Goal: Task Accomplishment & Management: Use online tool/utility

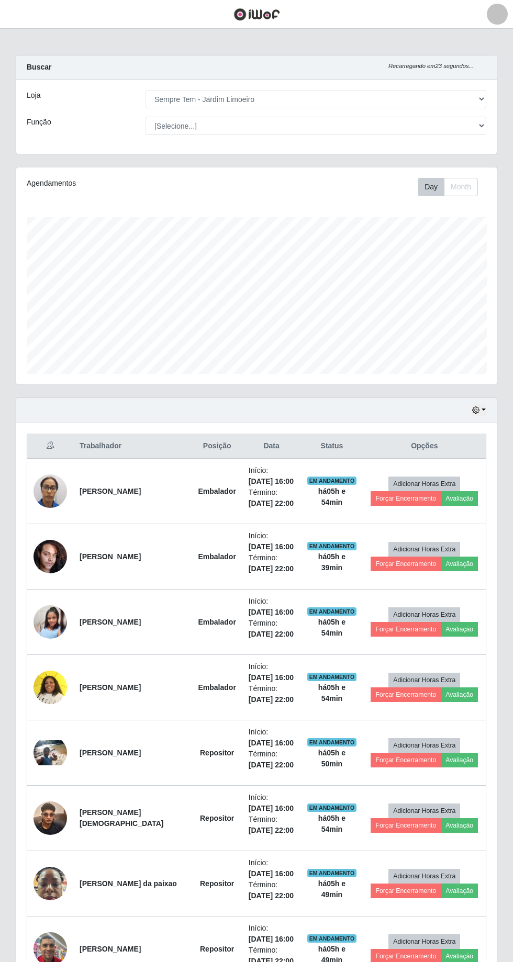
select select "508"
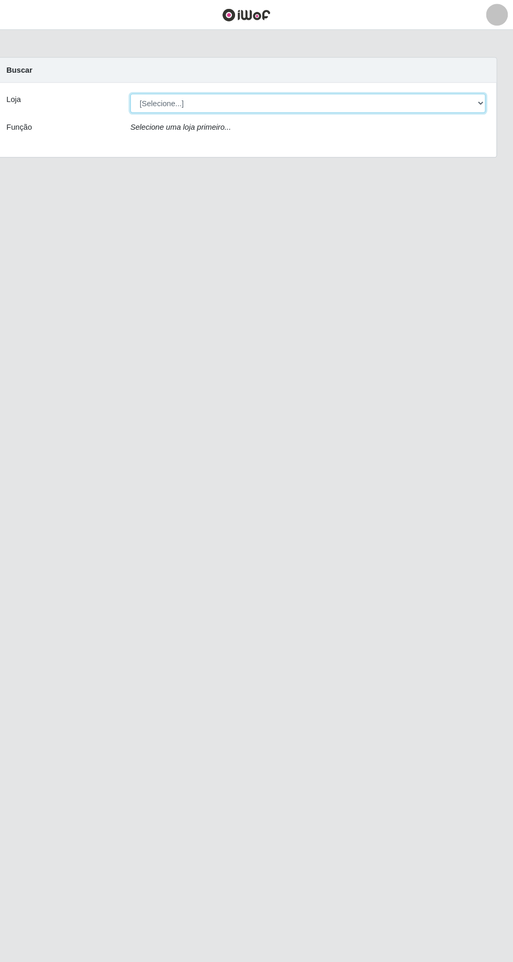
click at [185, 94] on select "[Selecione...] [GEOGRAPHIC_DATA] - [GEOGRAPHIC_DATA] [GEOGRAPHIC_DATA] - [GEOGR…" at bounding box center [315, 99] width 341 height 18
select select "508"
click at [145, 90] on select "[Selecione...] [GEOGRAPHIC_DATA] - [GEOGRAPHIC_DATA] [GEOGRAPHIC_DATA] - [GEOGR…" at bounding box center [315, 99] width 341 height 18
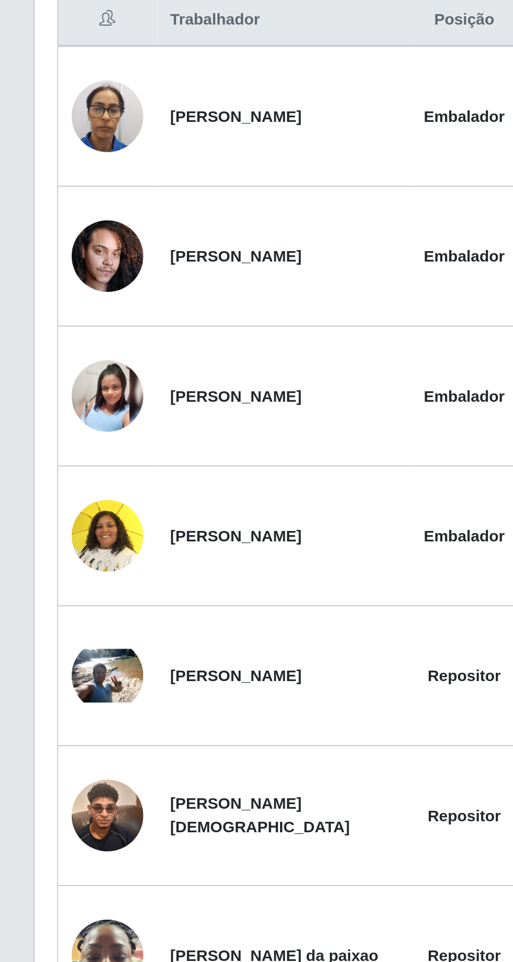
scroll to position [114, 0]
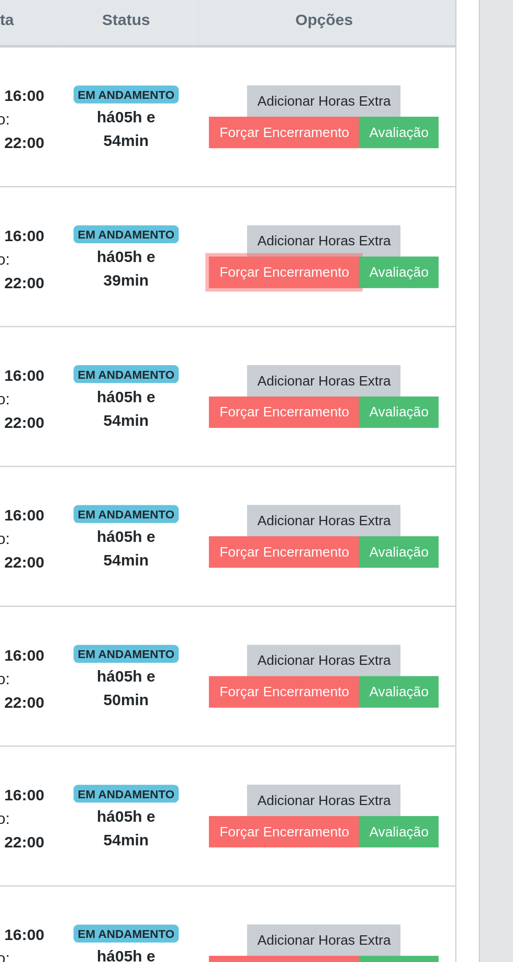
click at [377, 443] on button "Forçar Encerramento" at bounding box center [405, 450] width 70 height 15
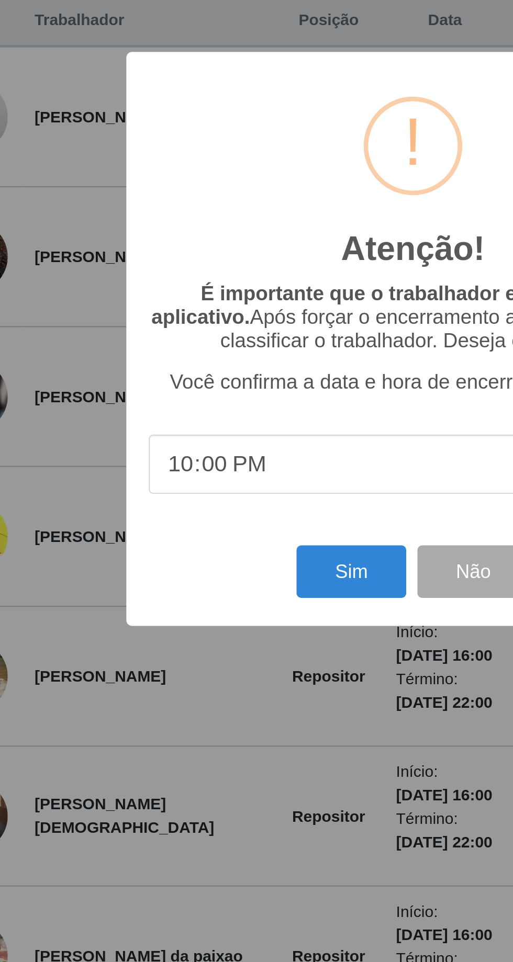
click at [178, 544] on input "22:00" at bounding box center [256, 540] width 247 height 28
type input "21:53"
click at [232, 589] on button "Sim" at bounding box center [227, 590] width 51 height 25
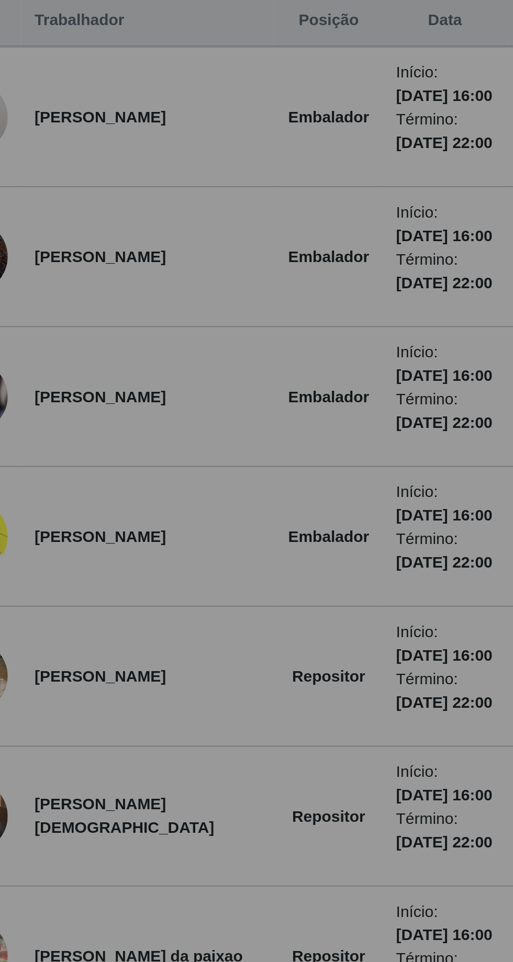
scroll to position [69, 0]
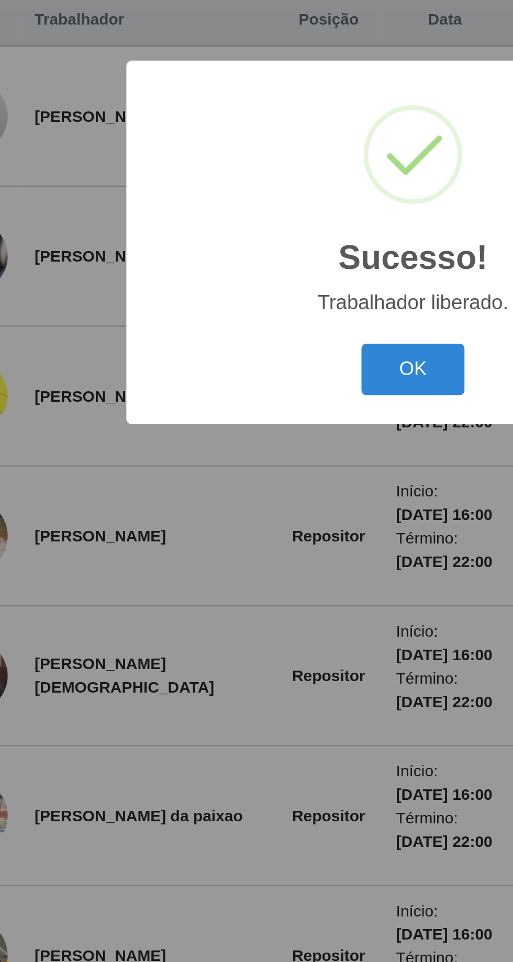
click at [256, 543] on button "OK" at bounding box center [256, 540] width 49 height 25
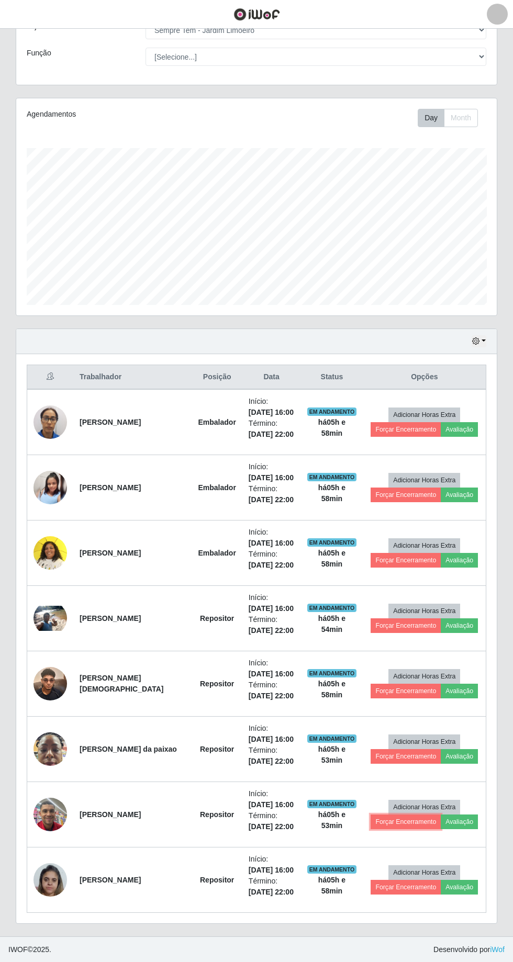
click at [385, 815] on button "Forçar Encerramento" at bounding box center [405, 822] width 70 height 15
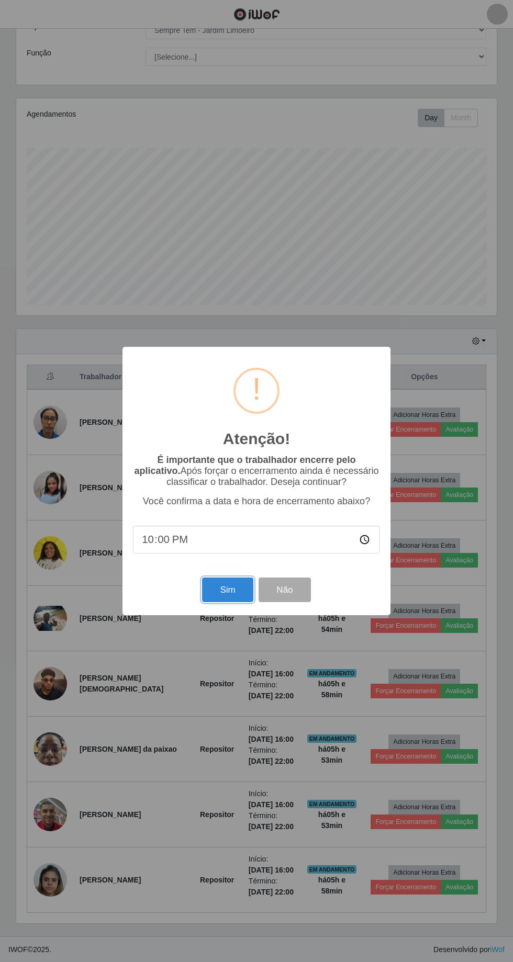
click at [218, 593] on button "Sim" at bounding box center [227, 590] width 51 height 25
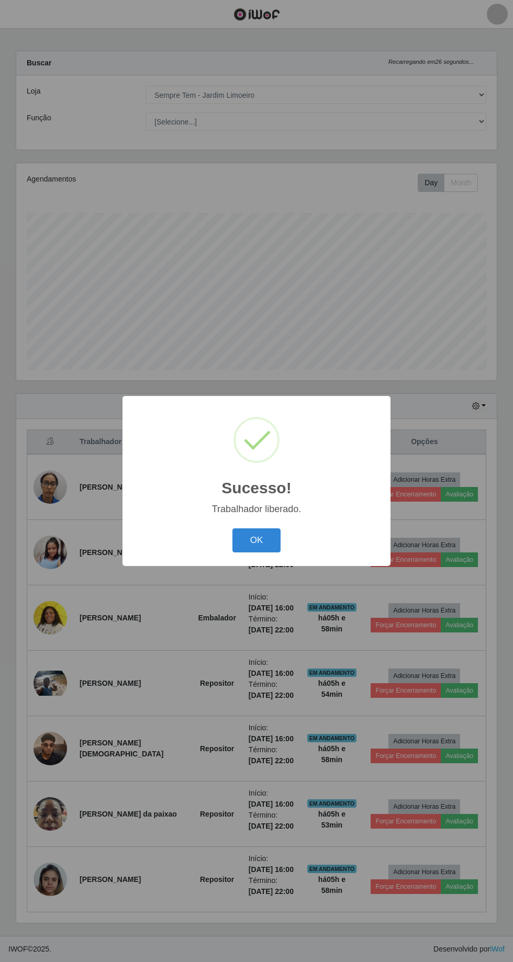
click at [253, 545] on button "OK" at bounding box center [256, 540] width 49 height 25
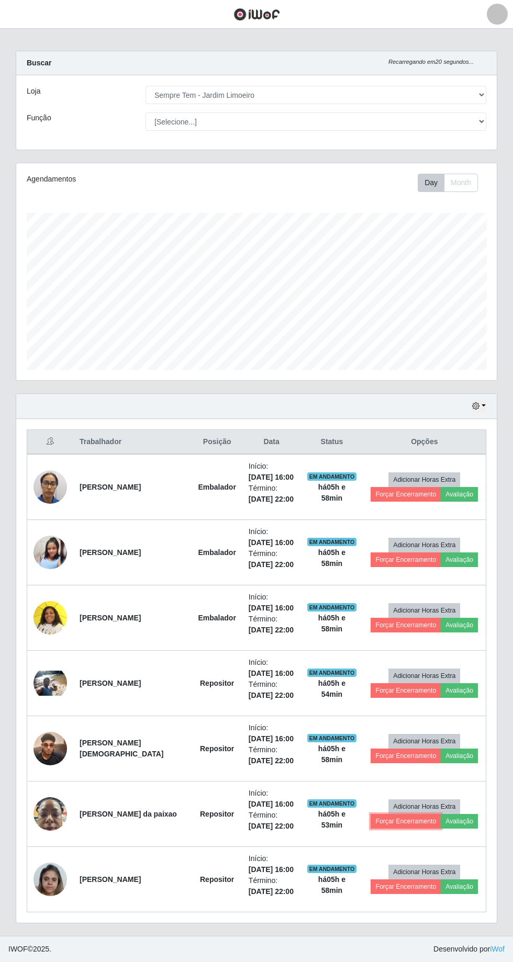
click at [382, 814] on button "Forçar Encerramento" at bounding box center [405, 821] width 70 height 15
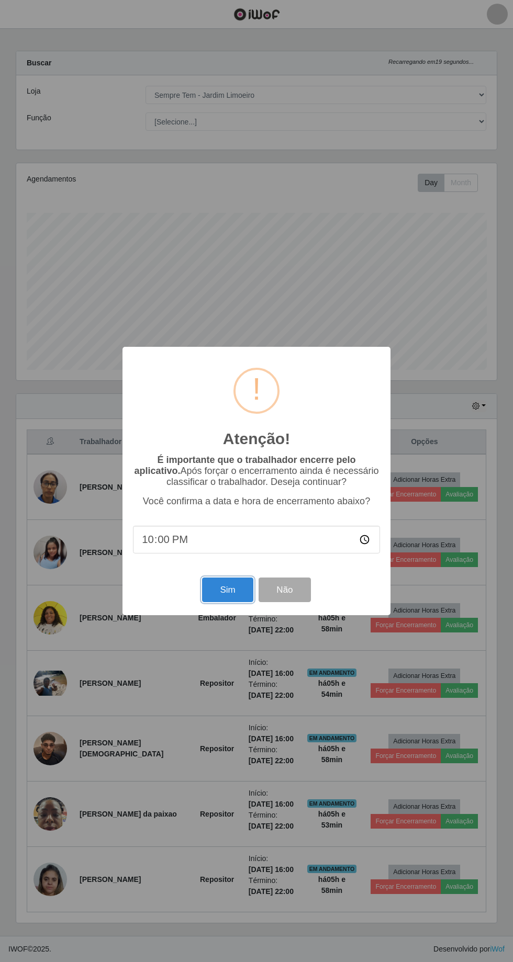
click at [212, 594] on button "Sim" at bounding box center [227, 590] width 51 height 25
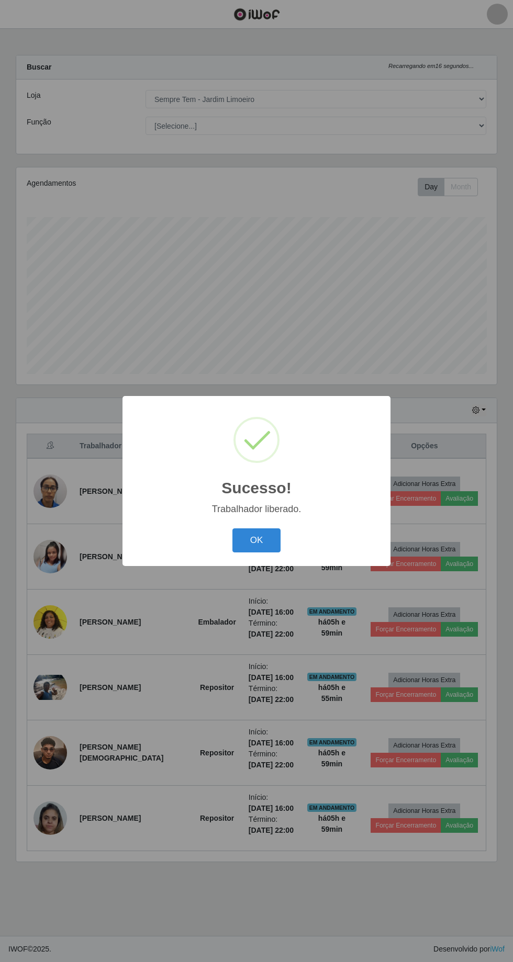
click at [246, 541] on button "OK" at bounding box center [256, 540] width 49 height 25
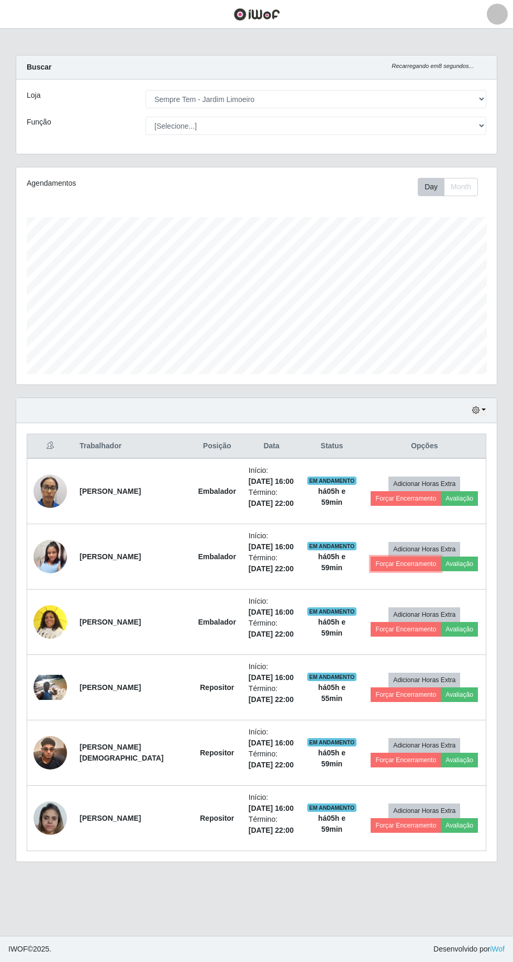
click at [389, 557] on button "Forçar Encerramento" at bounding box center [405, 564] width 70 height 15
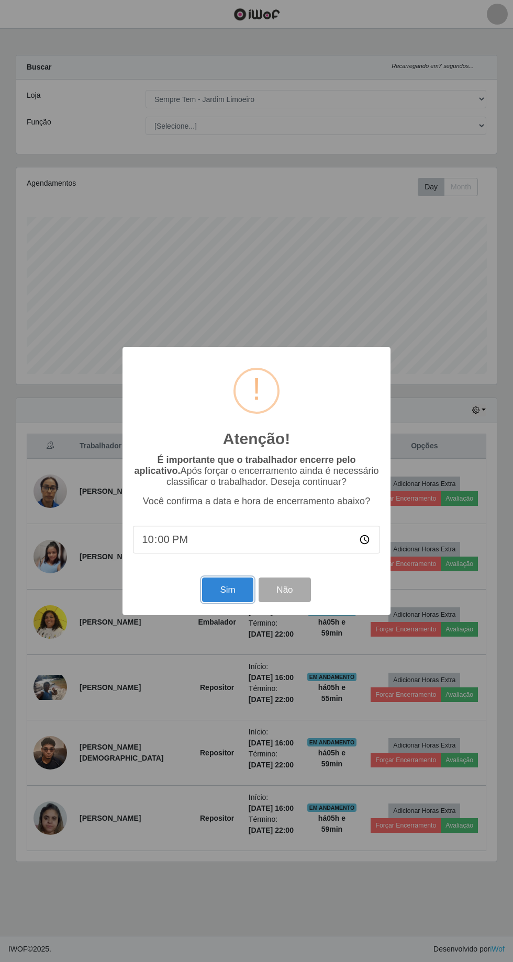
click at [207, 602] on button "Sim" at bounding box center [227, 590] width 51 height 25
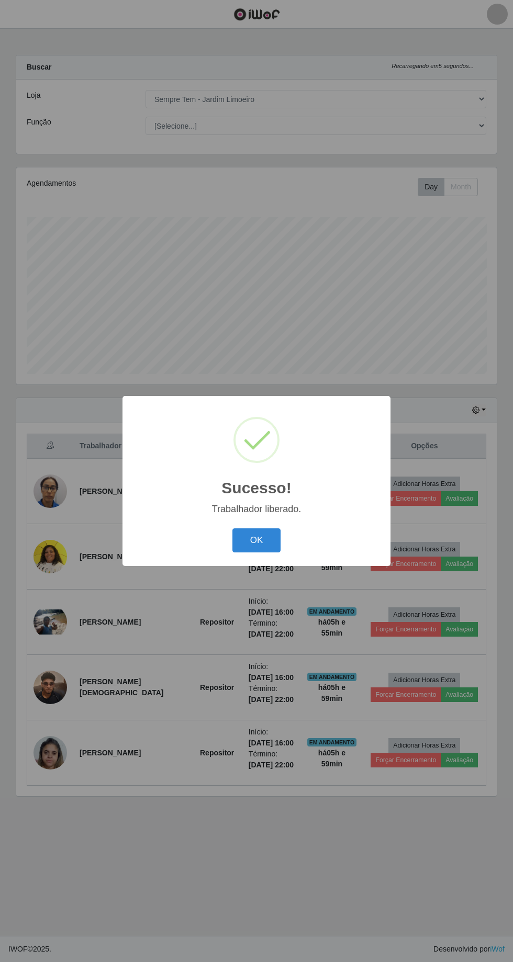
click at [259, 543] on button "OK" at bounding box center [256, 540] width 49 height 25
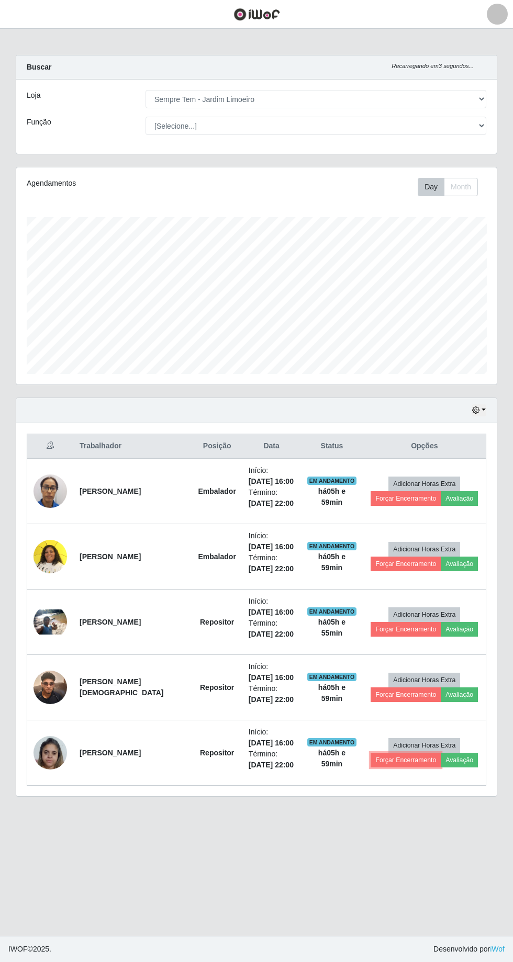
click at [383, 753] on button "Forçar Encerramento" at bounding box center [405, 760] width 70 height 15
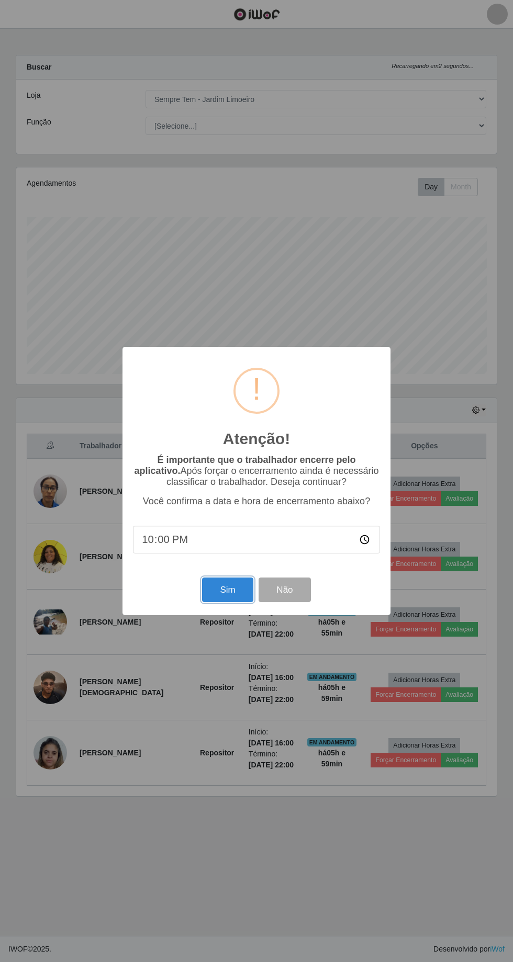
click at [227, 590] on button "Sim" at bounding box center [227, 590] width 51 height 25
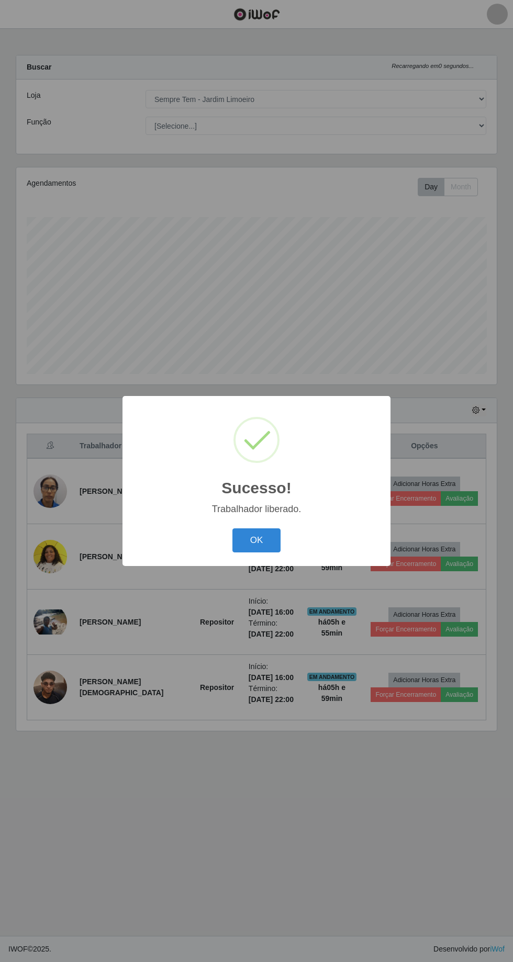
click at [257, 543] on button "OK" at bounding box center [256, 540] width 49 height 25
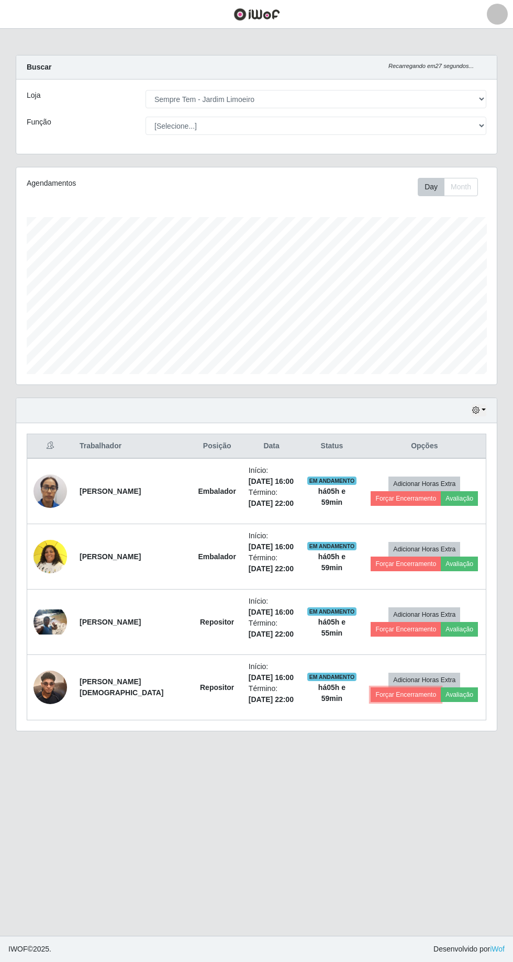
click at [381, 687] on button "Forçar Encerramento" at bounding box center [405, 694] width 70 height 15
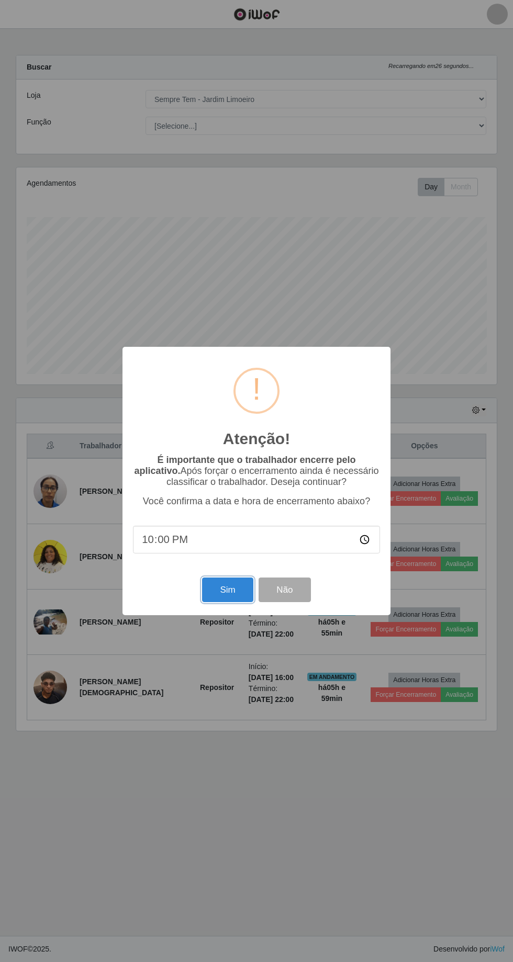
click at [204, 601] on button "Sim" at bounding box center [227, 590] width 51 height 25
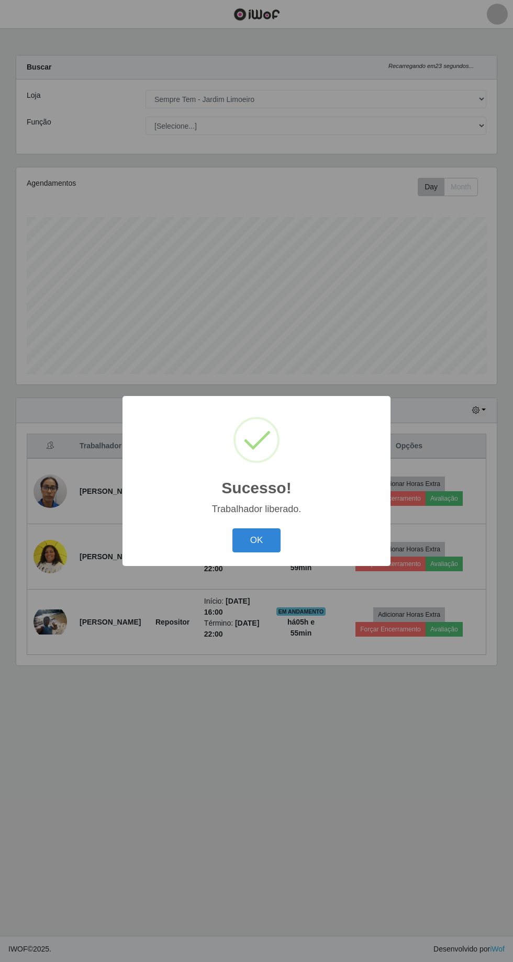
click at [253, 545] on button "OK" at bounding box center [256, 540] width 49 height 25
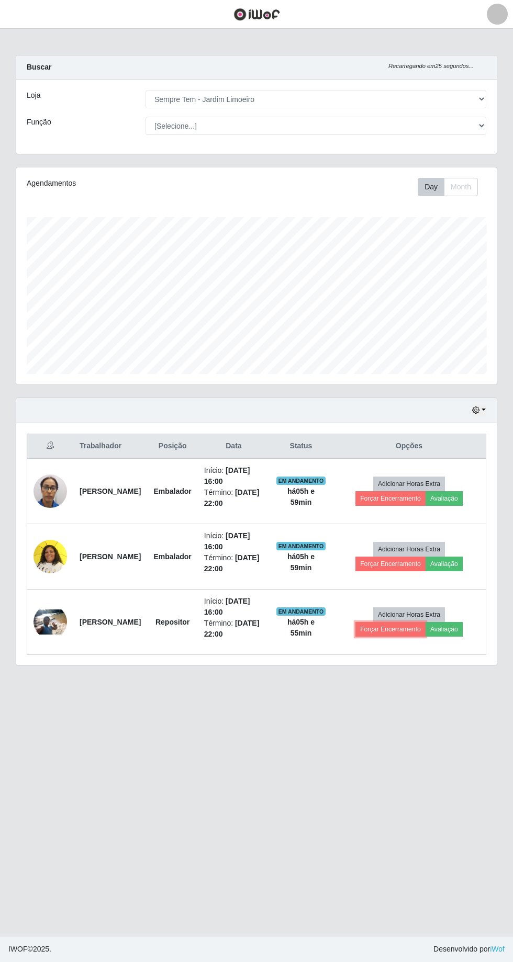
click at [395, 622] on button "Forçar Encerramento" at bounding box center [390, 629] width 70 height 15
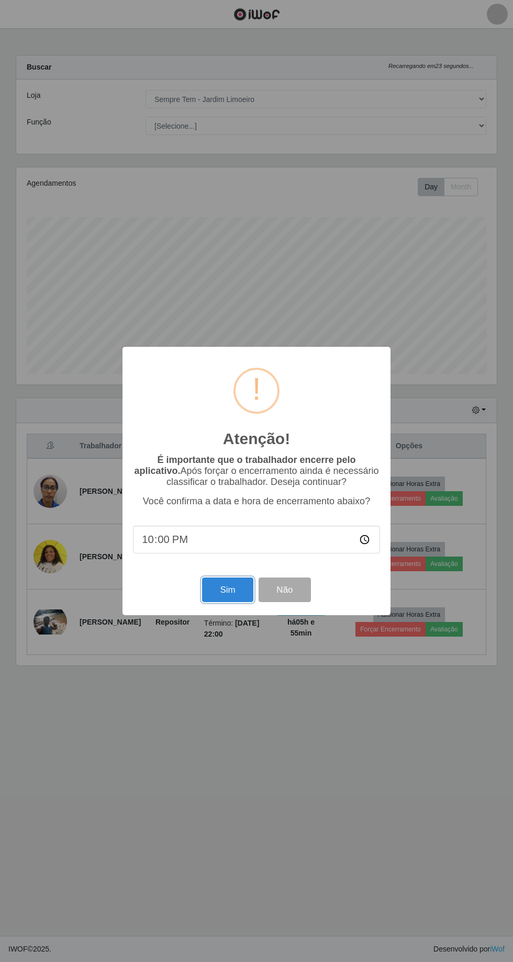
click at [227, 591] on button "Sim" at bounding box center [227, 590] width 51 height 25
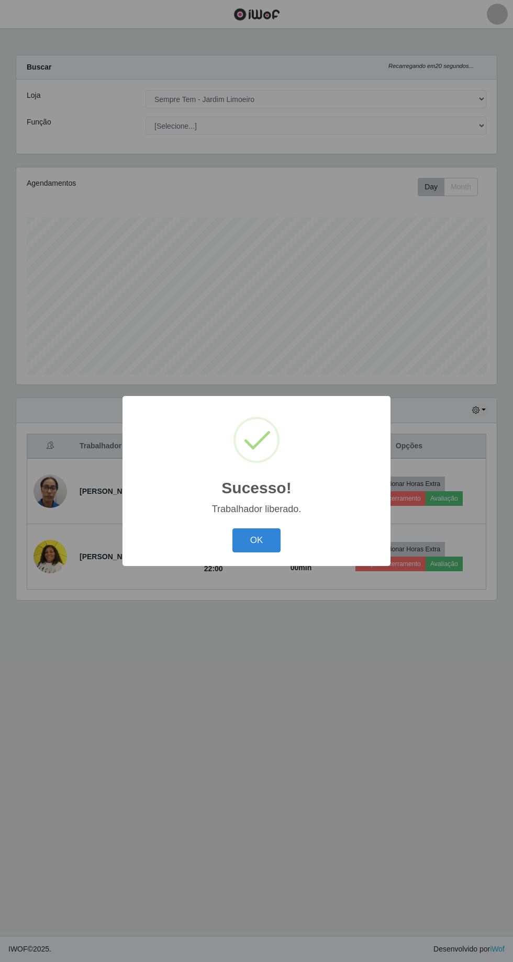
click at [256, 540] on button "OK" at bounding box center [256, 540] width 49 height 25
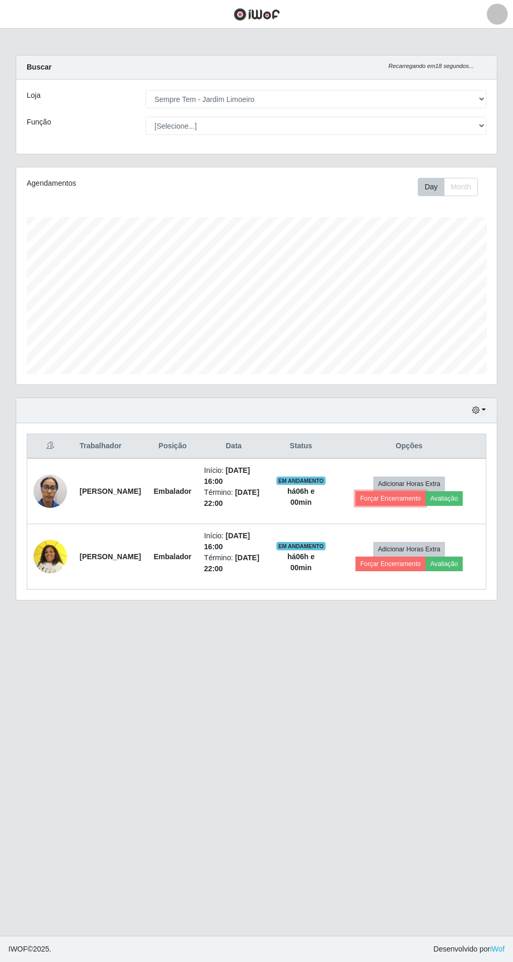
click at [386, 491] on button "Forçar Encerramento" at bounding box center [390, 498] width 70 height 15
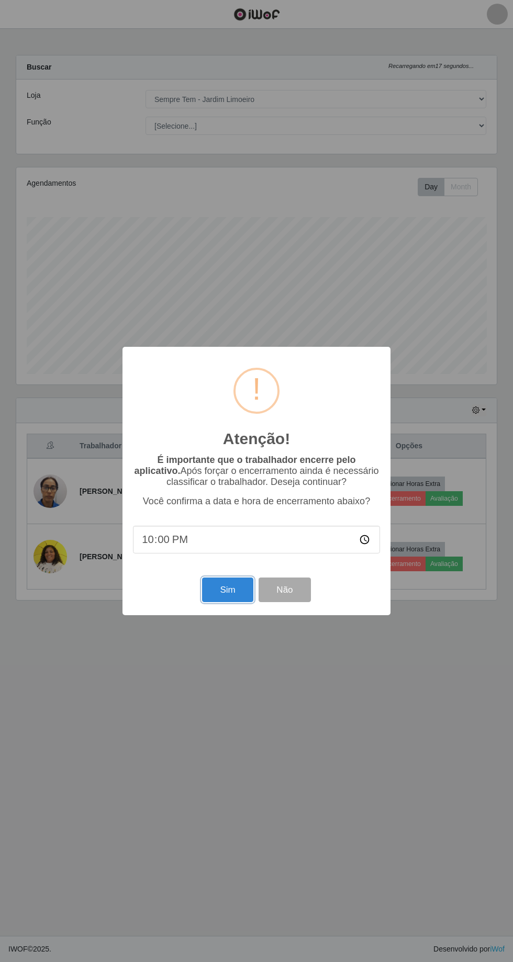
click at [217, 596] on button "Sim" at bounding box center [227, 590] width 51 height 25
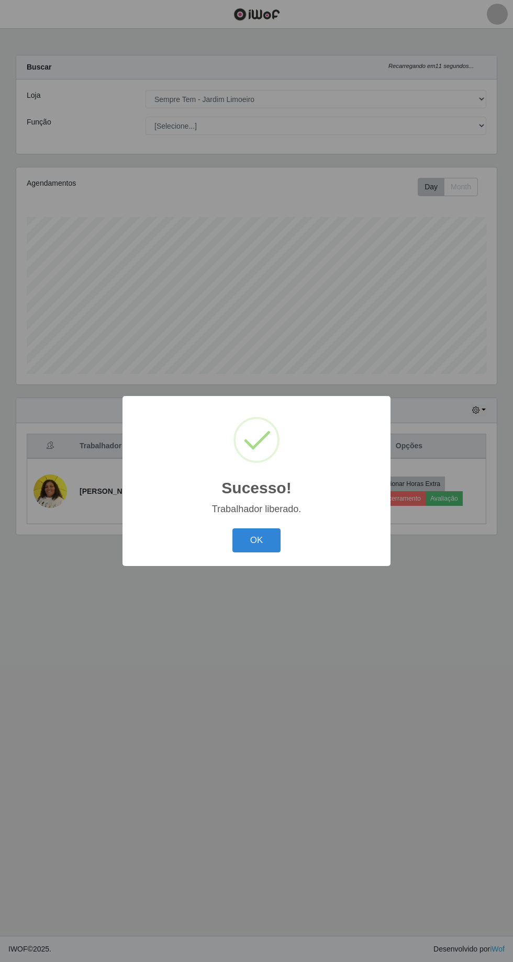
click at [21, 201] on div "Sucesso! × Trabalhador liberado. OK Cancel" at bounding box center [256, 481] width 513 height 962
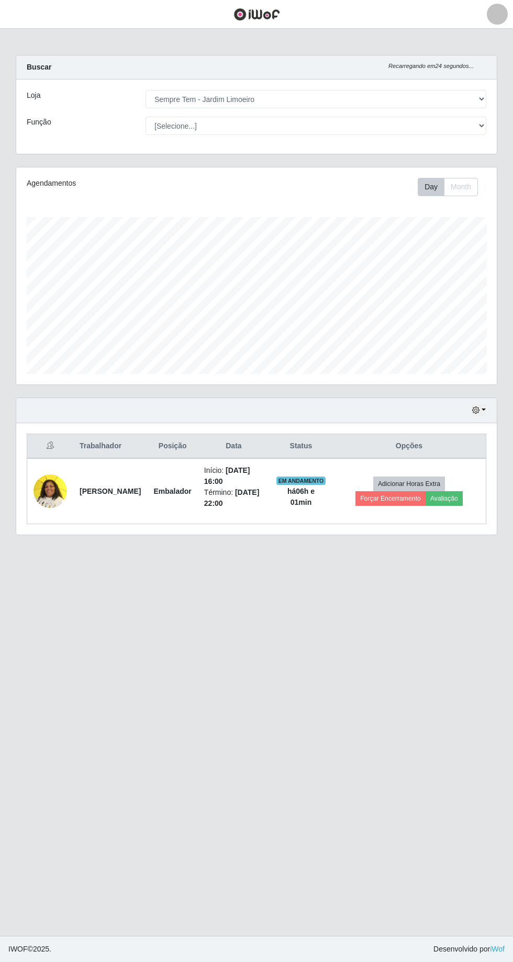
click at [494, 618] on main "Carregando... Buscar Recarregando em 24 segundos... Loja [Selecione...] [GEOGRA…" at bounding box center [256, 482] width 513 height 907
click at [496, 628] on main "Carregando... Buscar Recarregando em 23 segundos... Loja [Selecione...] [GEOGRA…" at bounding box center [256, 482] width 513 height 907
click at [386, 491] on button "Forçar Encerramento" at bounding box center [390, 498] width 70 height 15
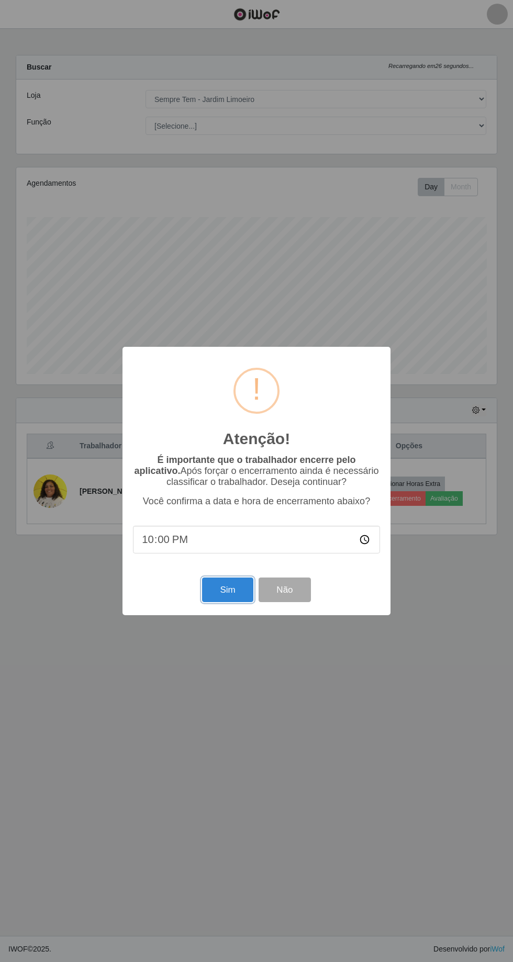
click at [225, 601] on button "Sim" at bounding box center [227, 590] width 51 height 25
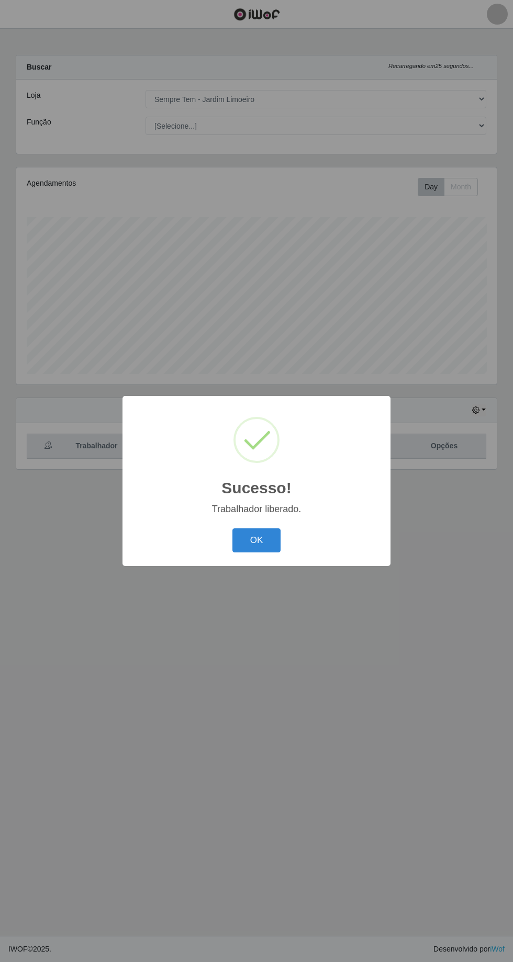
click at [266, 547] on button "OK" at bounding box center [256, 540] width 49 height 25
